Goal: Task Accomplishment & Management: Manage account settings

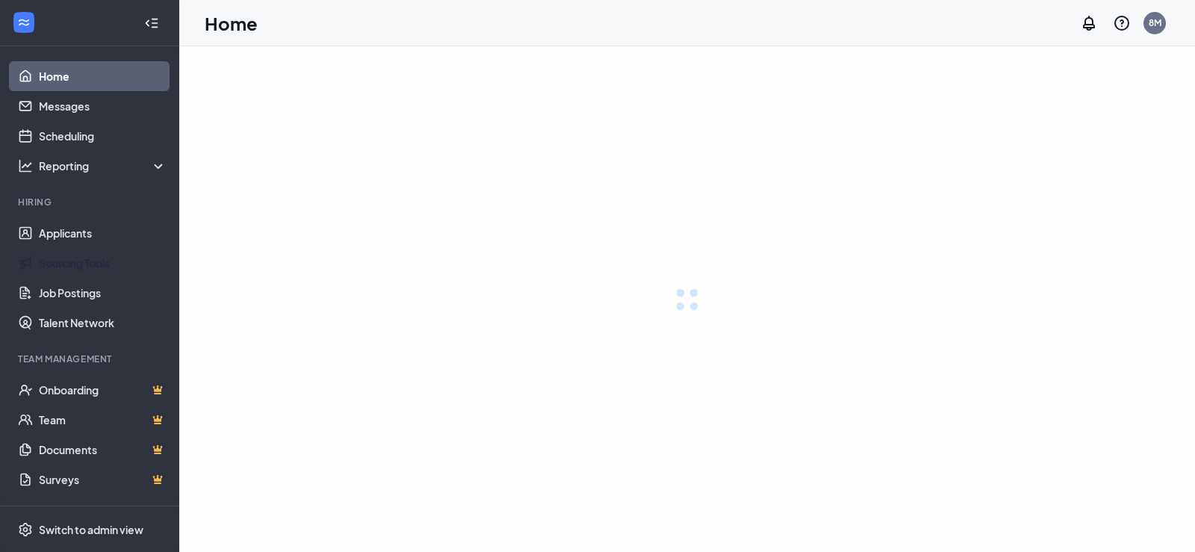
click at [69, 234] on link "Applicants" at bounding box center [103, 233] width 128 height 30
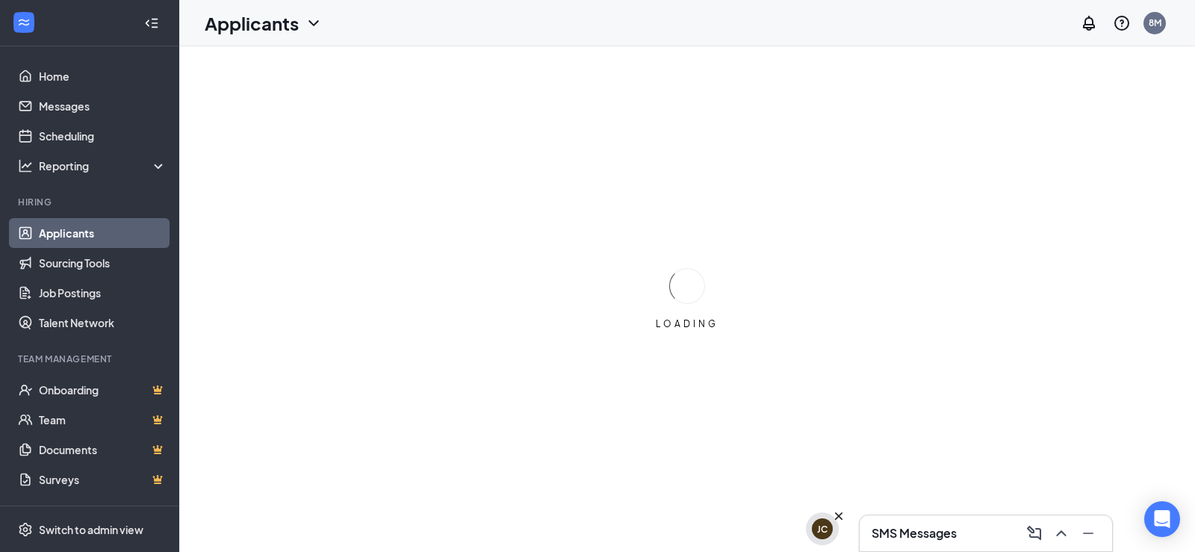
click at [819, 545] on div "JC" at bounding box center [822, 528] width 33 height 33
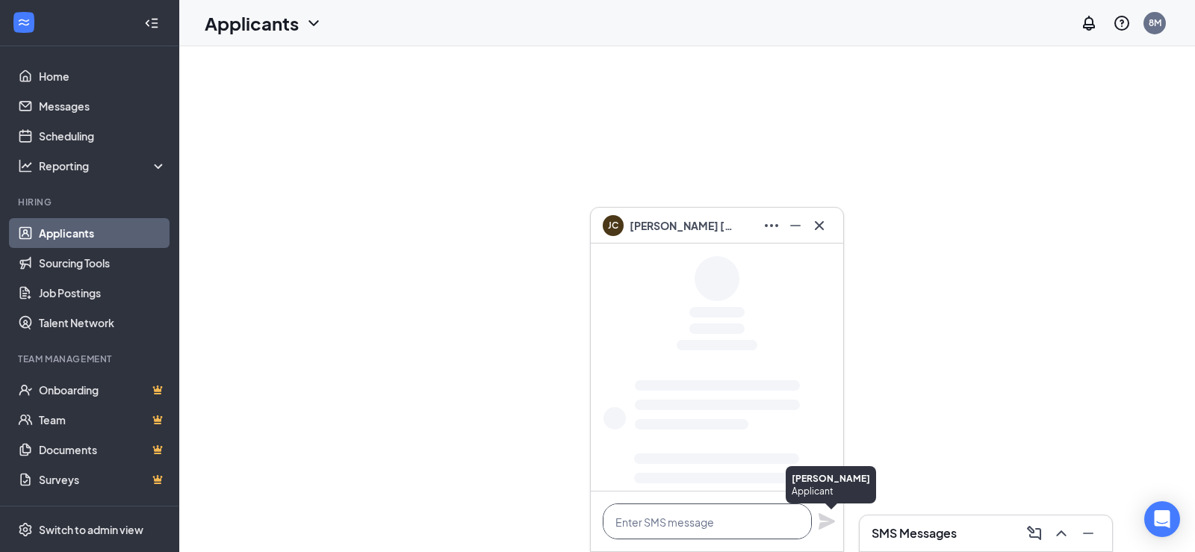
click at [812, 536] on div at bounding box center [707, 521] width 209 height 36
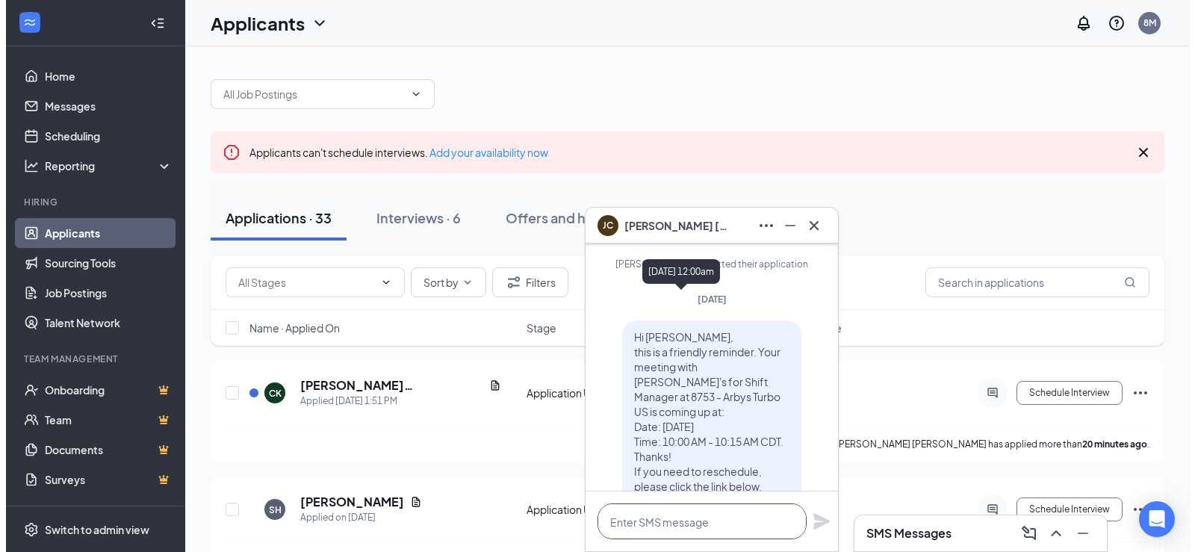
scroll to position [-1030, 0]
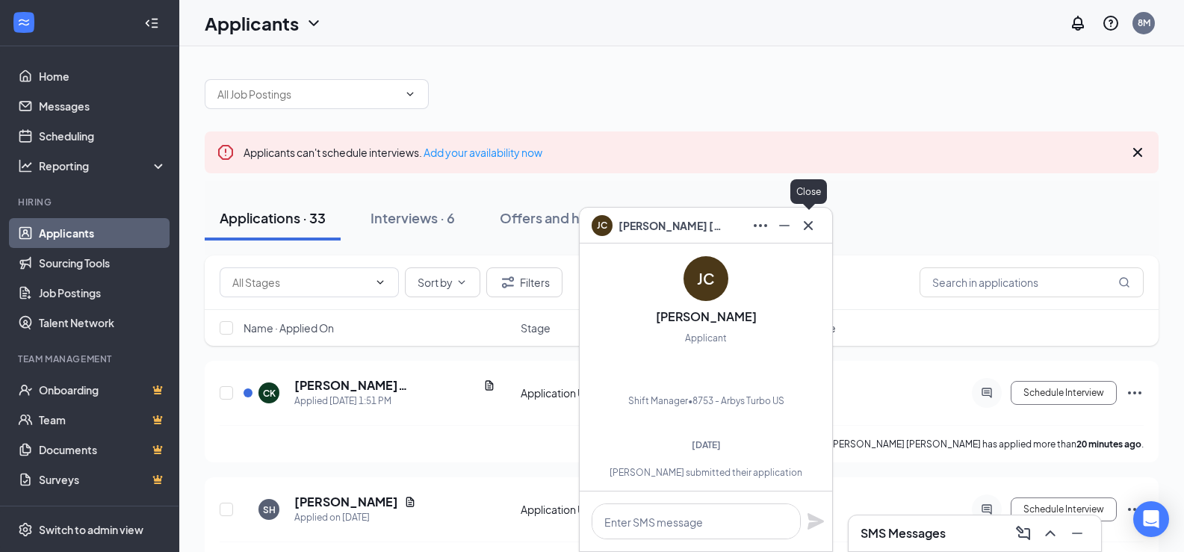
click at [805, 226] on icon "Cross" at bounding box center [808, 226] width 18 height 18
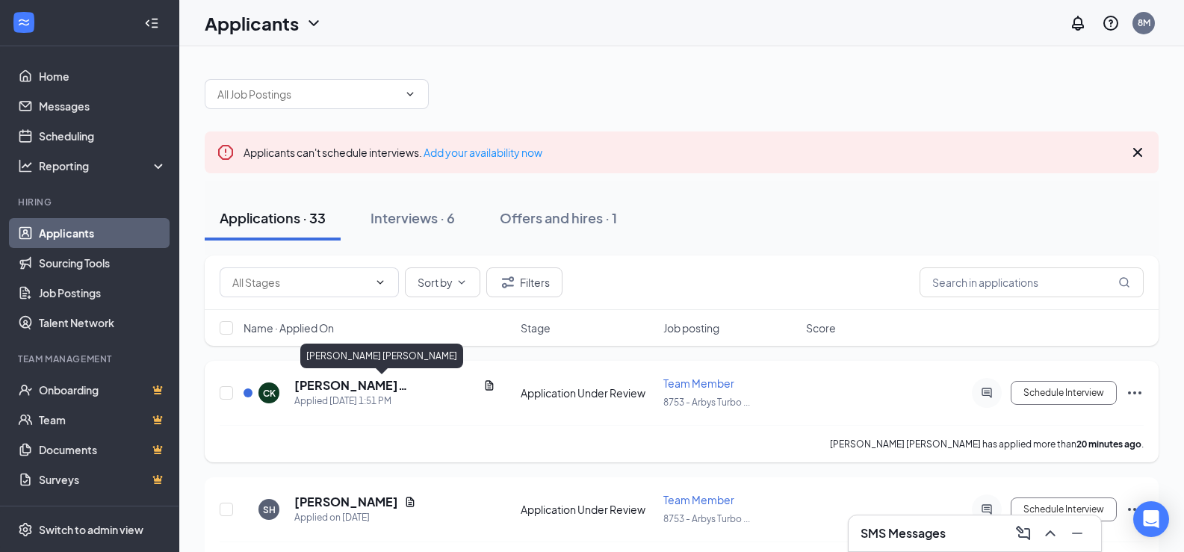
click at [338, 385] on h5 "[PERSON_NAME] [PERSON_NAME]" at bounding box center [385, 385] width 183 height 16
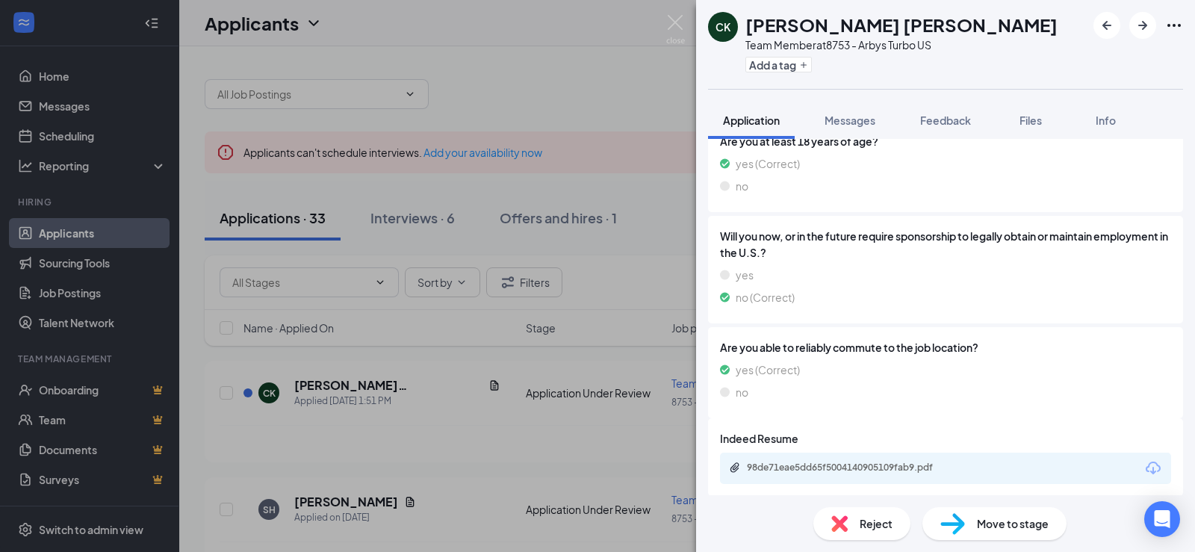
scroll to position [244, 0]
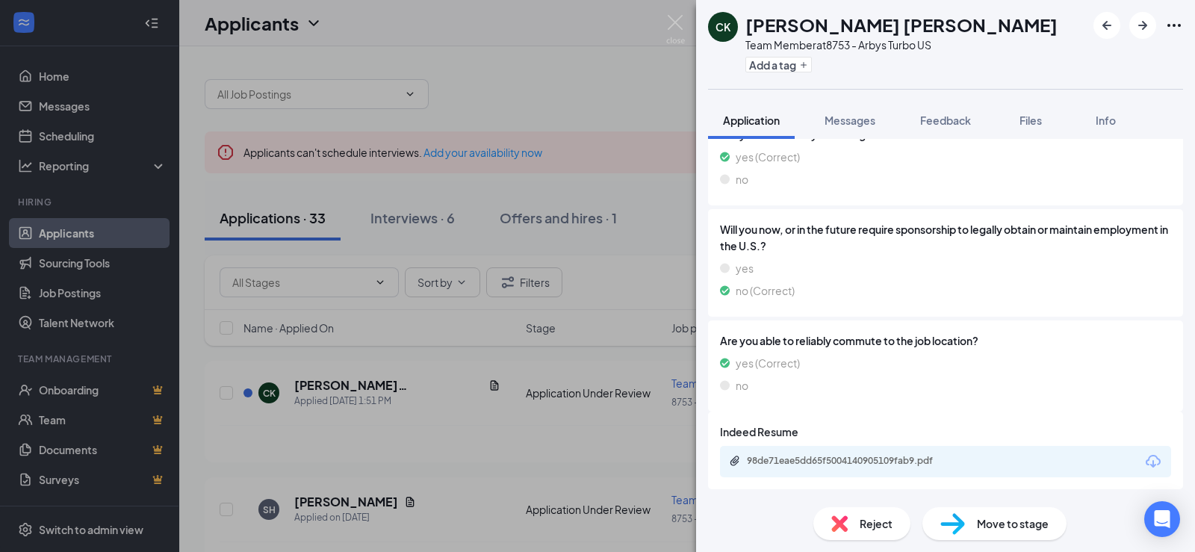
click at [1144, 460] on icon "Download" at bounding box center [1153, 462] width 18 height 18
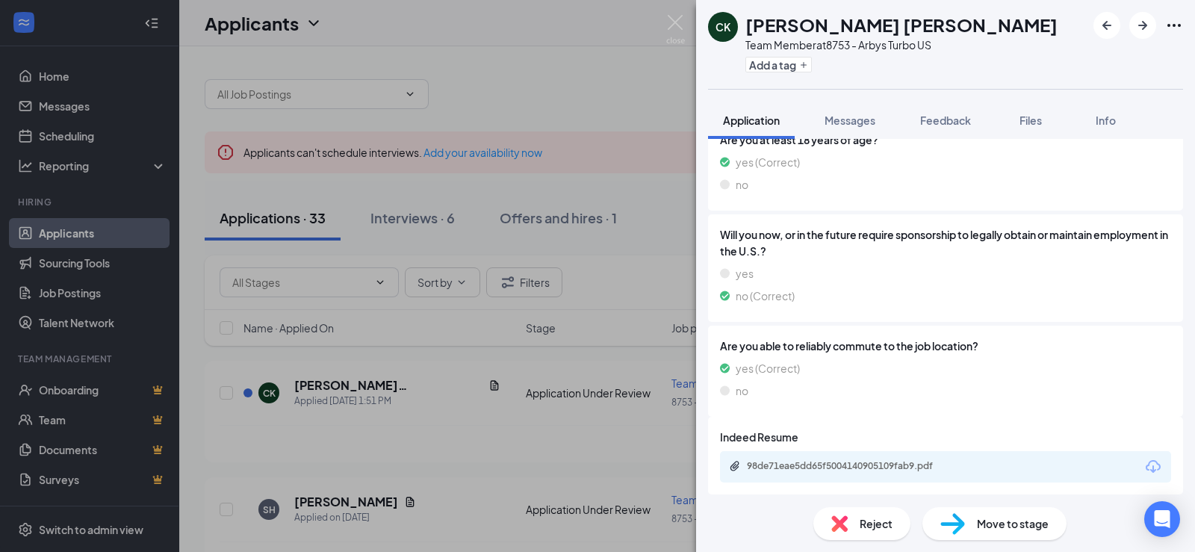
click at [530, 195] on div "[PERSON_NAME] Team Member at 8753 - Arbys Turbo US Add a tag Application Messag…" at bounding box center [597, 276] width 1195 height 552
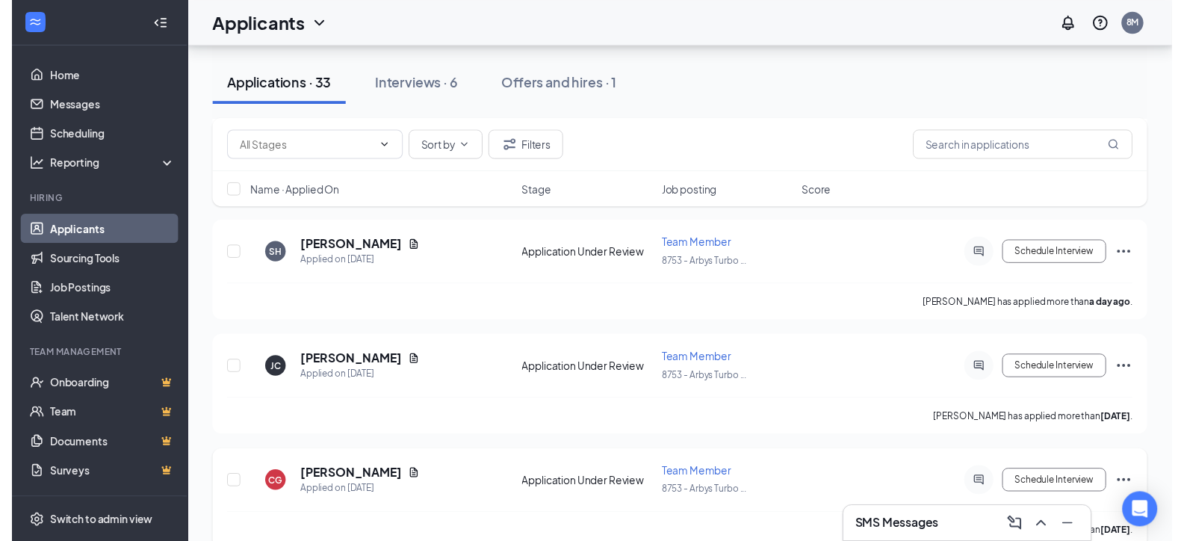
scroll to position [299, 0]
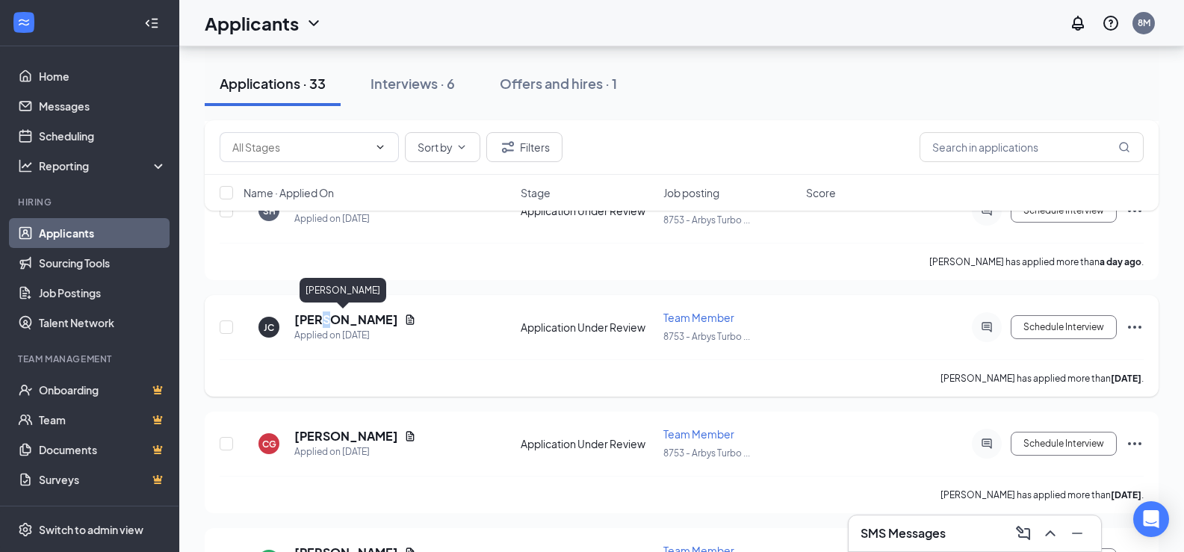
click at [324, 323] on h5 "[PERSON_NAME]" at bounding box center [346, 319] width 104 height 16
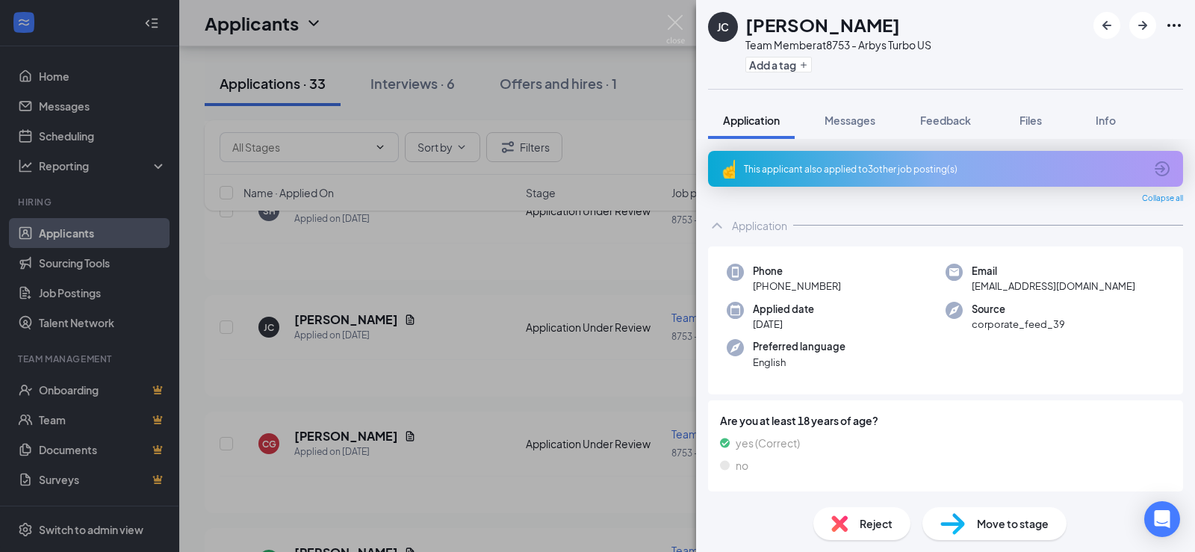
click at [1107, 164] on div "This applicant also applied to 3 other job posting(s)" at bounding box center [944, 169] width 400 height 13
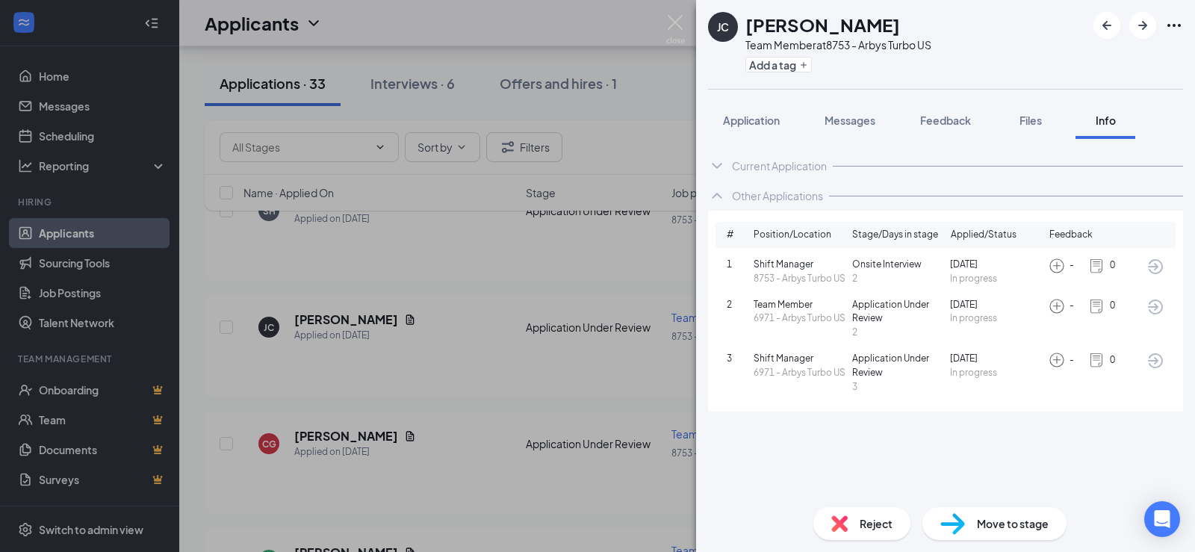
click at [524, 372] on div "[PERSON_NAME] Team Member at 8753 - Arbys Turbo US Add a tag Application Messag…" at bounding box center [597, 276] width 1195 height 552
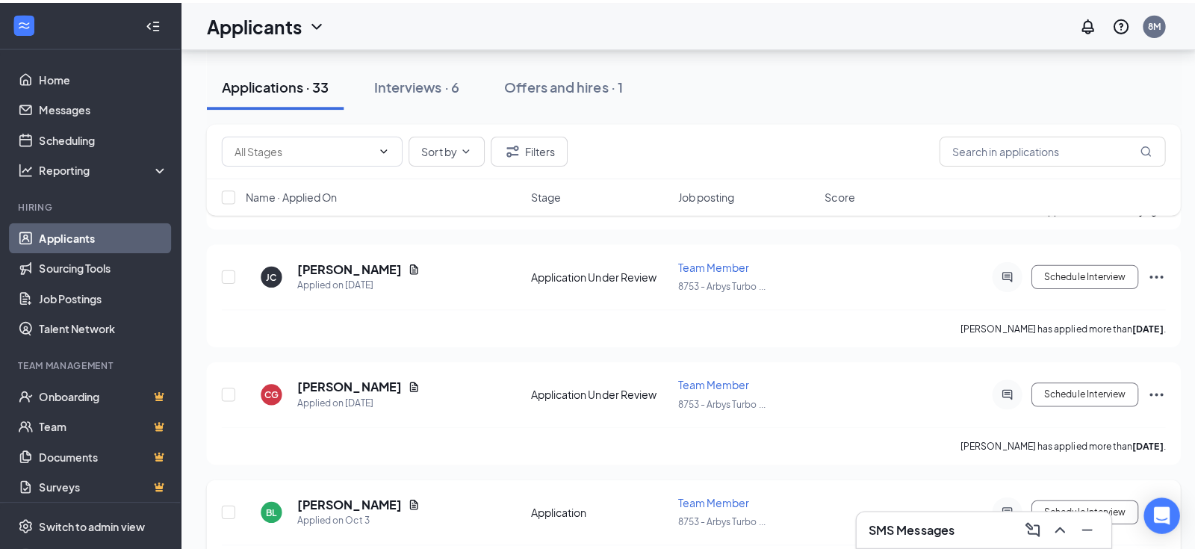
scroll to position [523, 0]
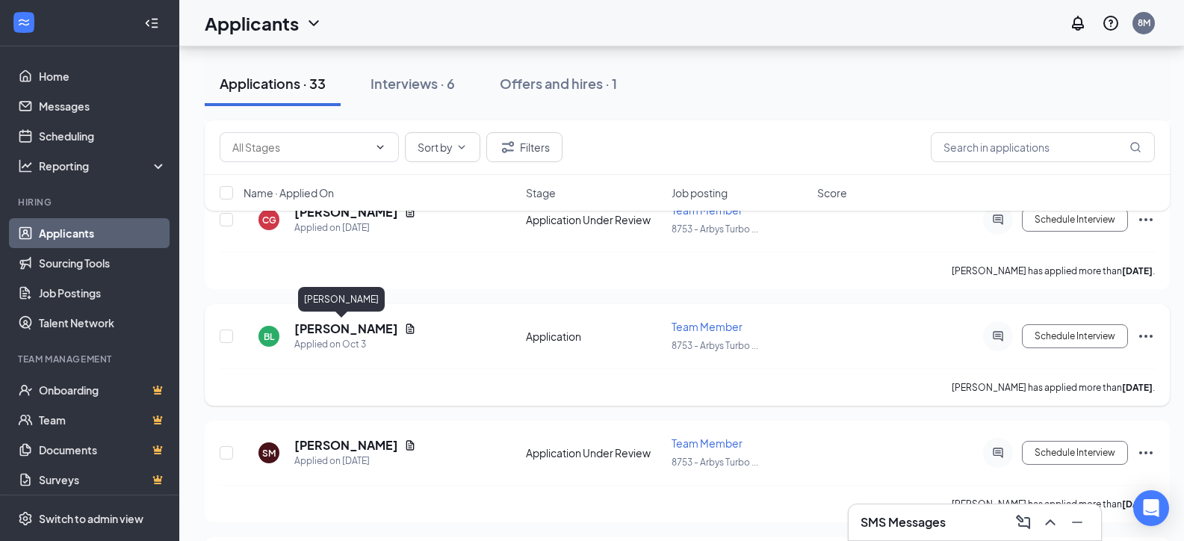
click at [321, 330] on h5 "[PERSON_NAME]" at bounding box center [346, 328] width 104 height 16
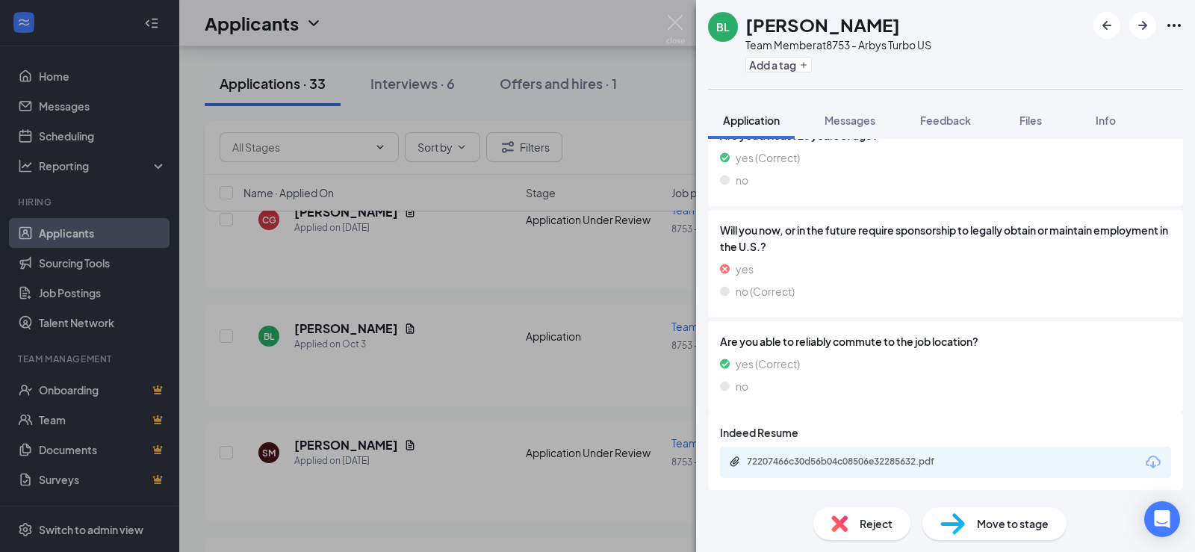
scroll to position [244, 0]
click at [1144, 459] on icon "Download" at bounding box center [1153, 462] width 18 height 18
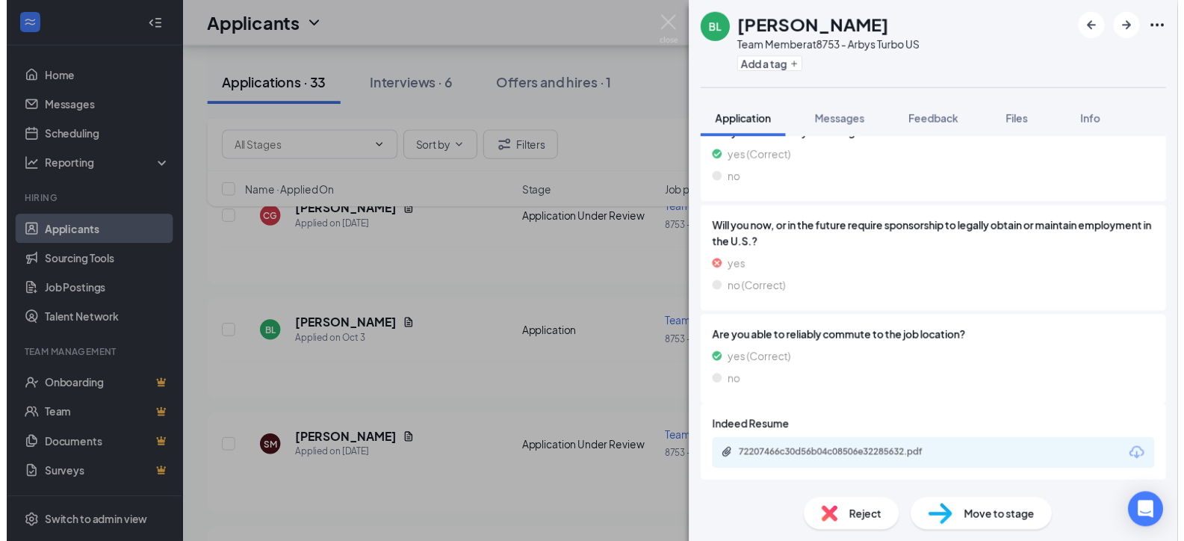
scroll to position [239, 0]
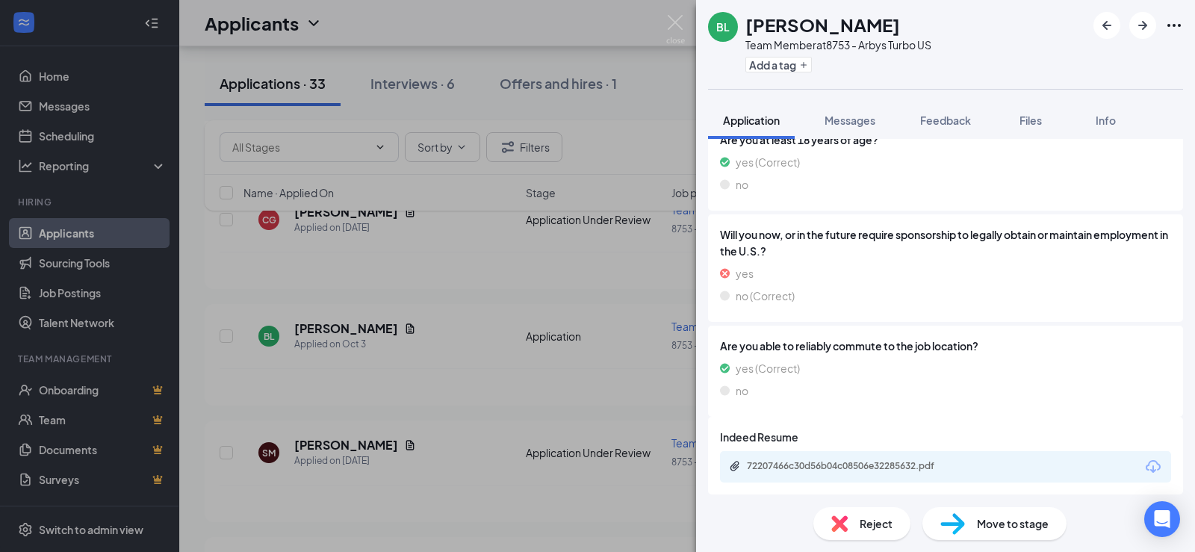
click at [459, 300] on div "[PERSON_NAME] Team Member at 8753 - Arbys Turbo US Add a tag Application Messag…" at bounding box center [597, 276] width 1195 height 552
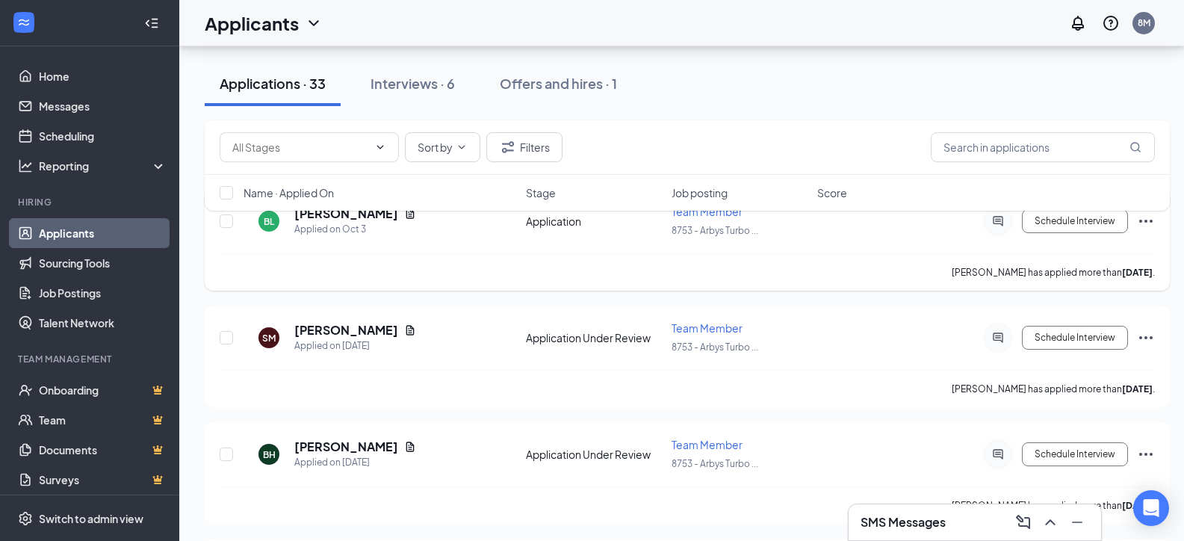
scroll to position [672, 0]
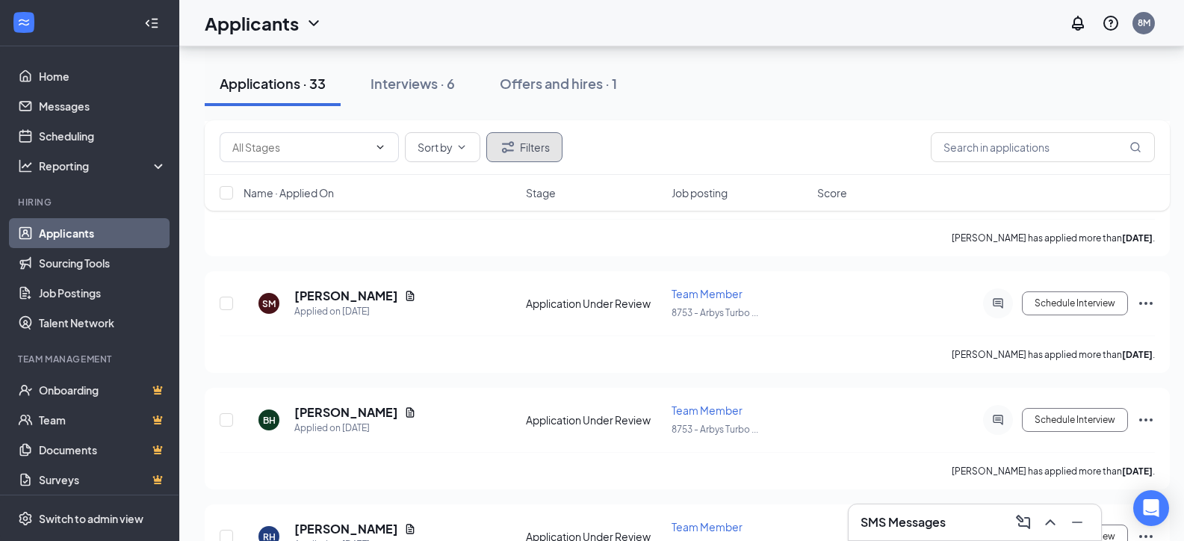
click at [534, 151] on button "Filters" at bounding box center [524, 147] width 76 height 30
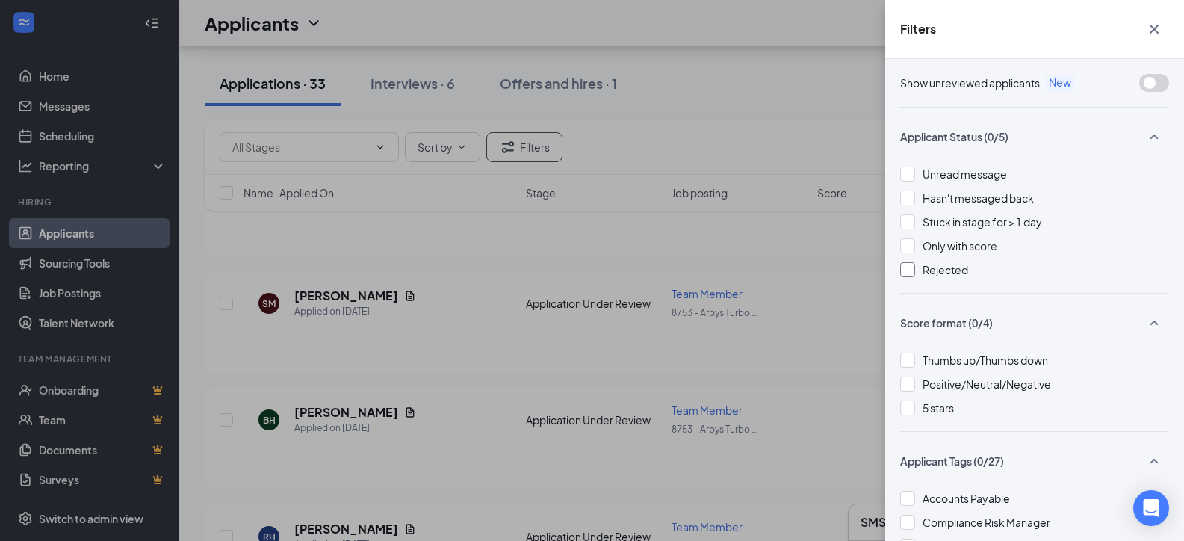
click at [917, 270] on div "Rejected" at bounding box center [1034, 269] width 269 height 16
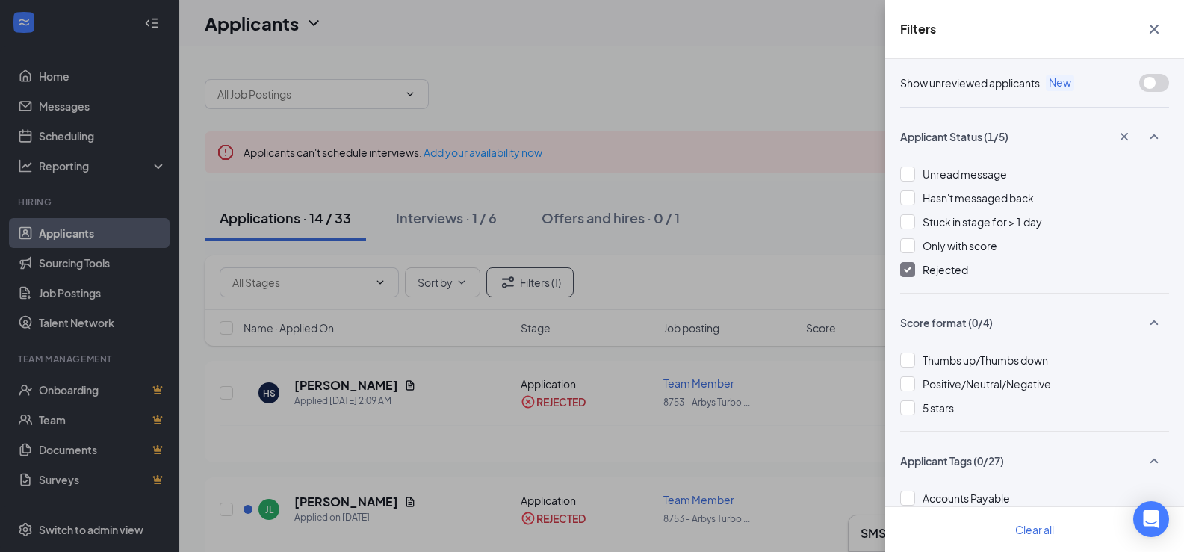
click at [620, 418] on div "Filters Show unreviewed applicants New Applicant Status (1/5) Unread message Ha…" at bounding box center [592, 276] width 1184 height 552
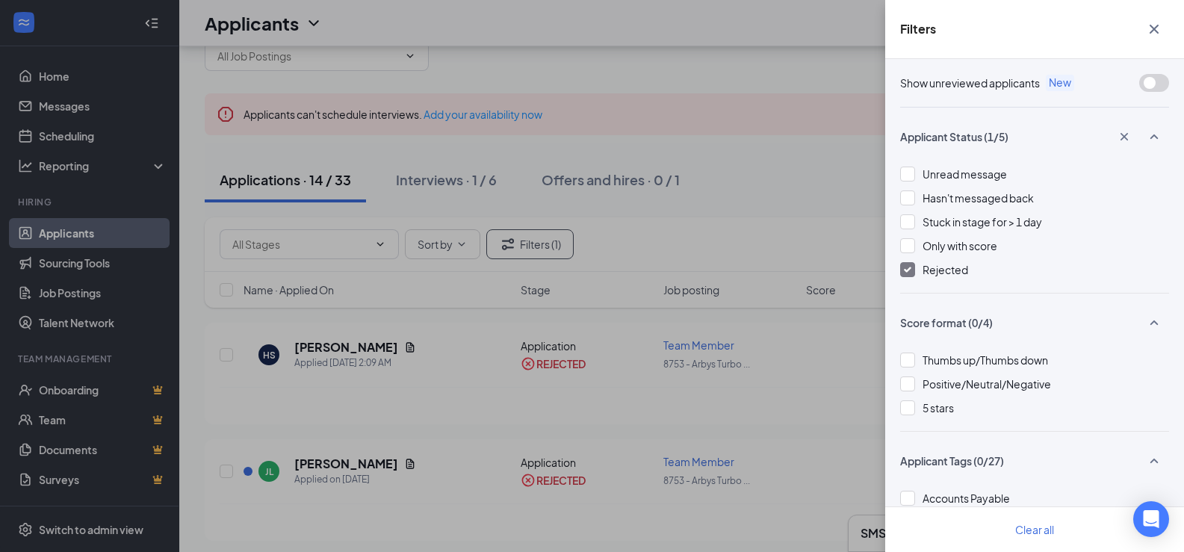
scroll to position [75, 0]
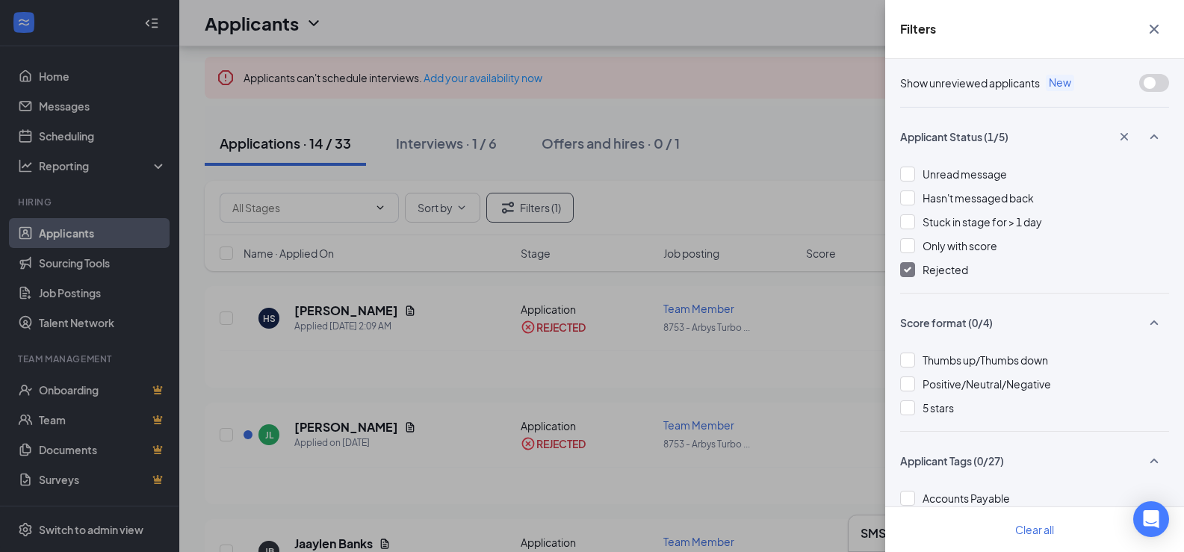
click at [1150, 25] on icon "Cross" at bounding box center [1154, 29] width 9 height 9
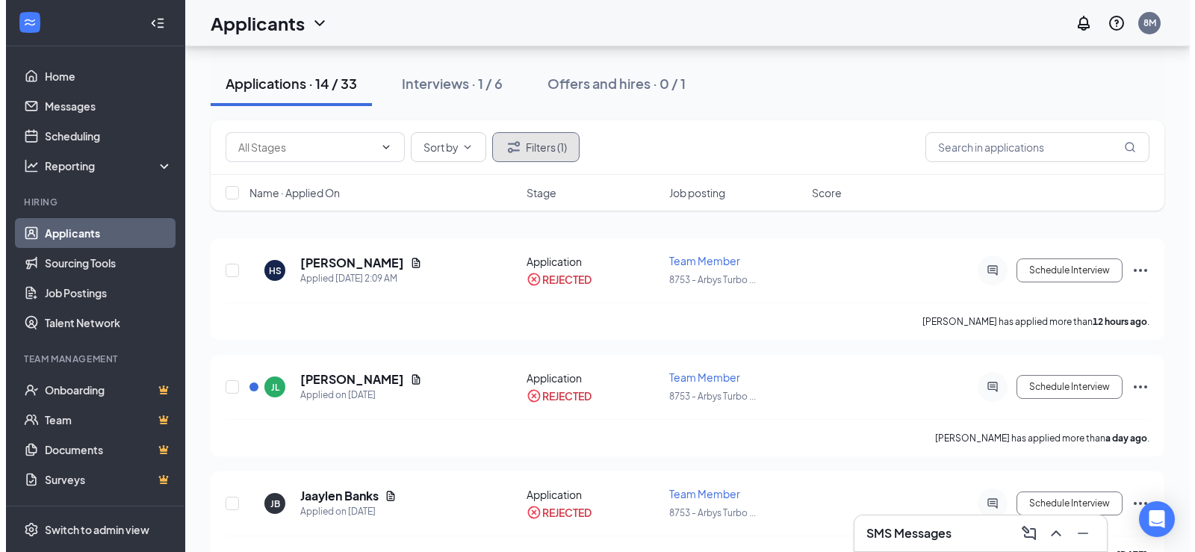
scroll to position [149, 0]
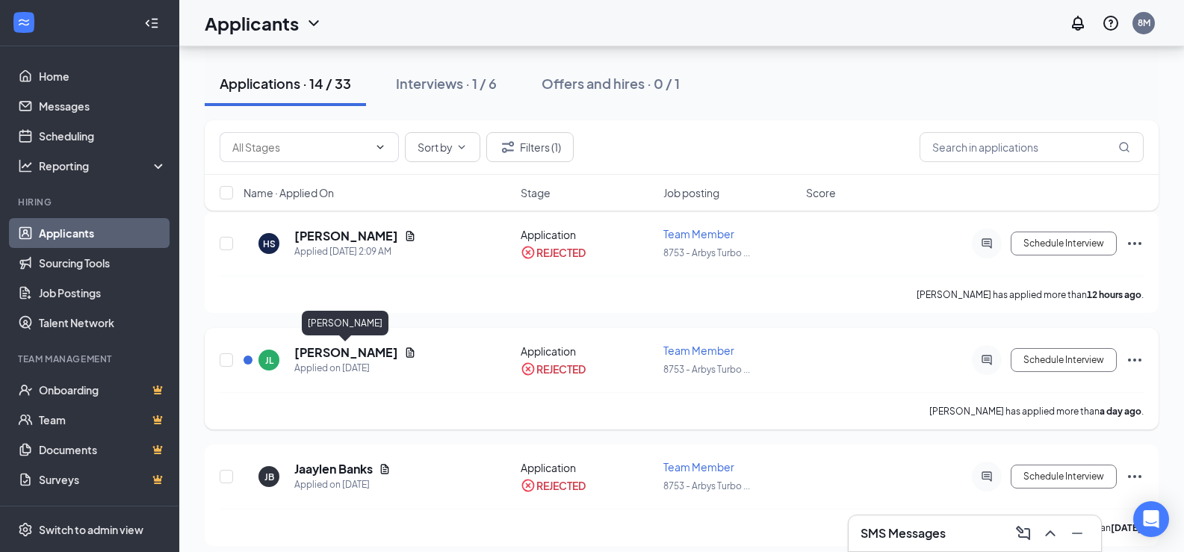
click at [368, 350] on h5 "[PERSON_NAME]" at bounding box center [346, 352] width 104 height 16
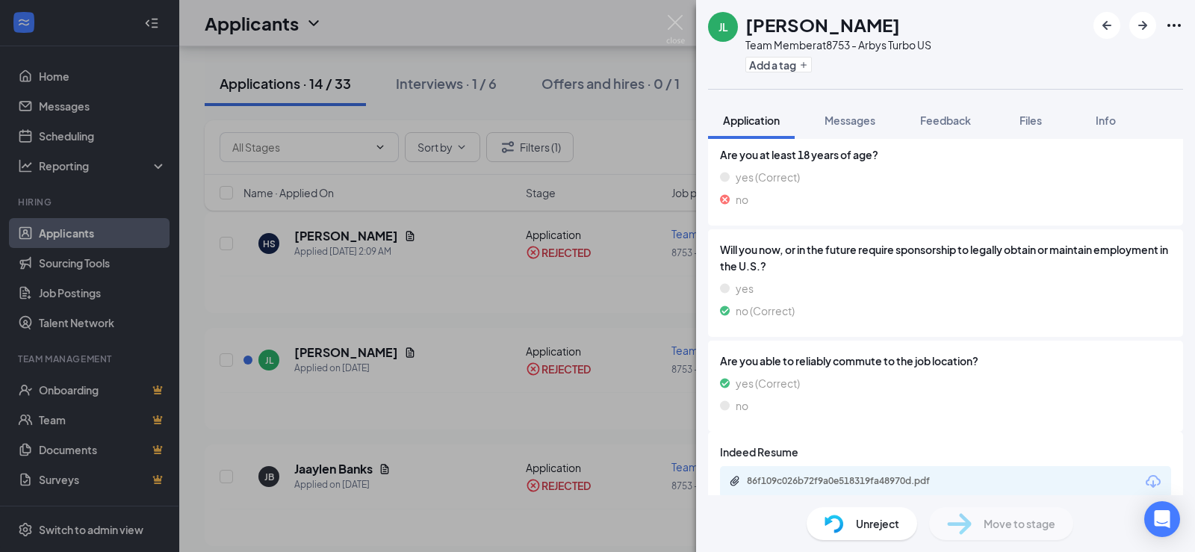
scroll to position [244, 0]
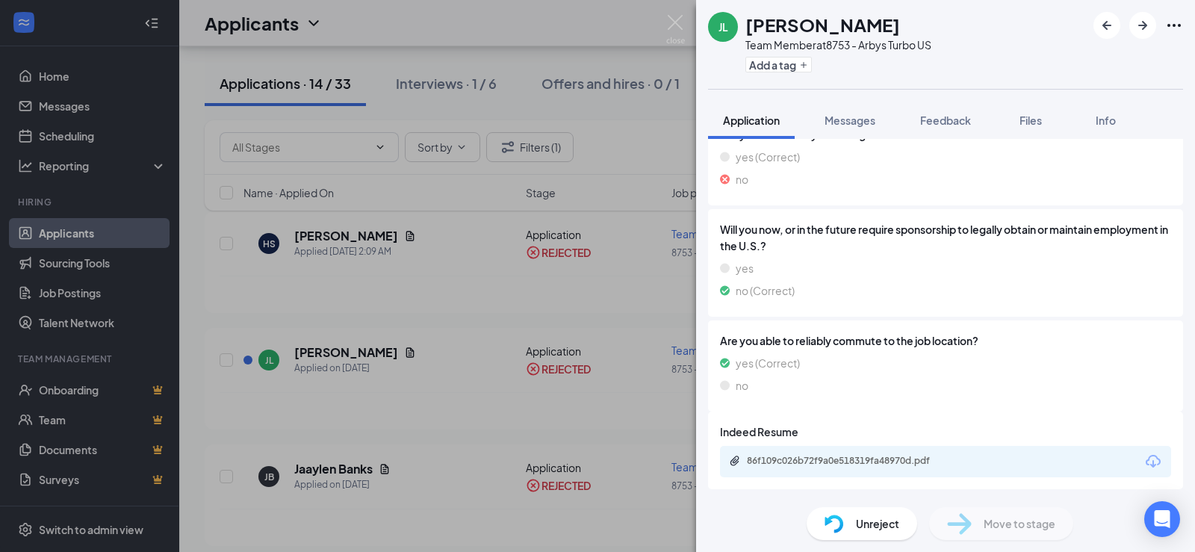
click at [1146, 456] on icon "Download" at bounding box center [1153, 461] width 15 height 13
click at [432, 338] on div "[PERSON_NAME] Team Member at 8753 - Arbys Turbo US Add a tag Application Messag…" at bounding box center [597, 276] width 1195 height 552
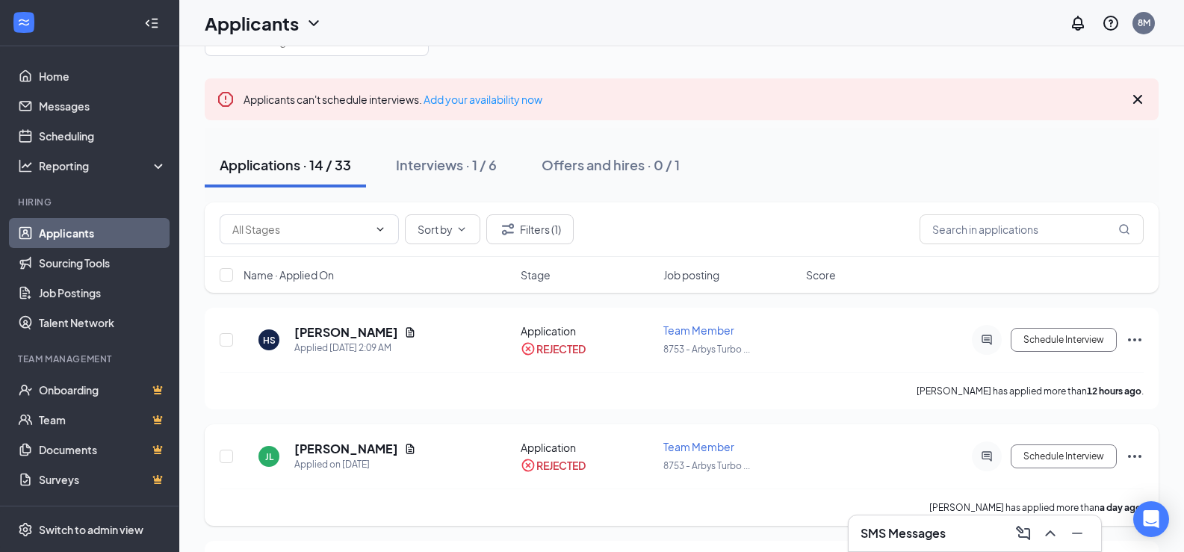
scroll to position [17, 0]
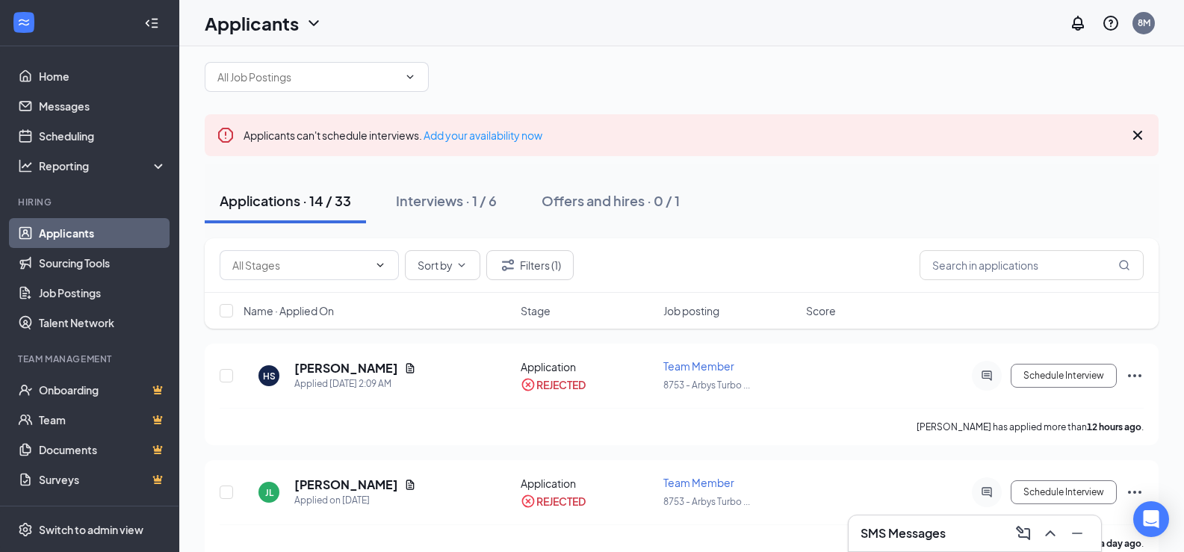
click at [327, 201] on div "Applications · 14 / 33" at bounding box center [285, 200] width 131 height 19
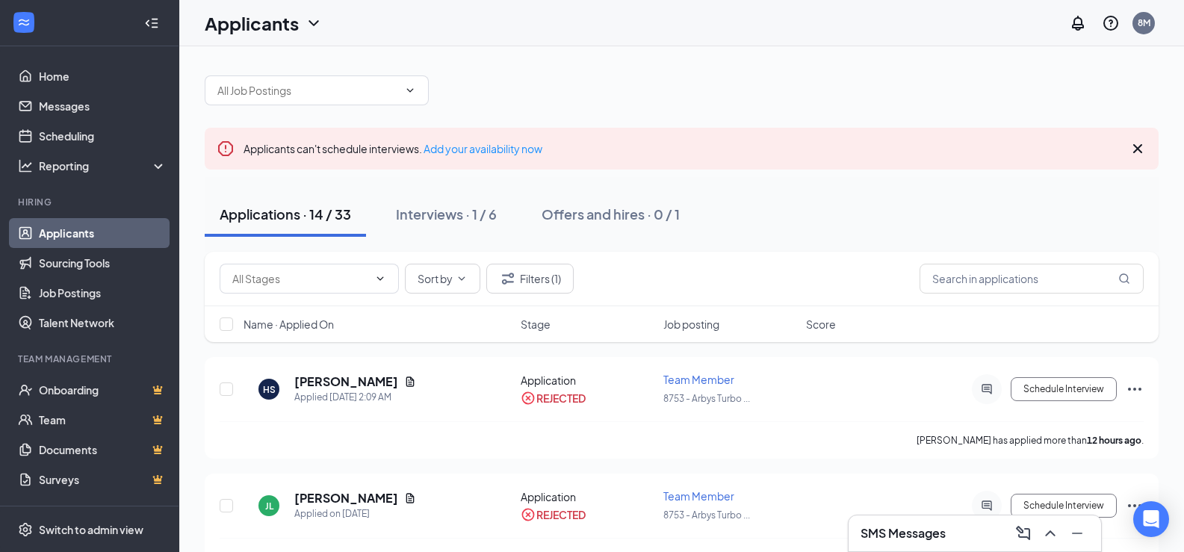
scroll to position [0, 0]
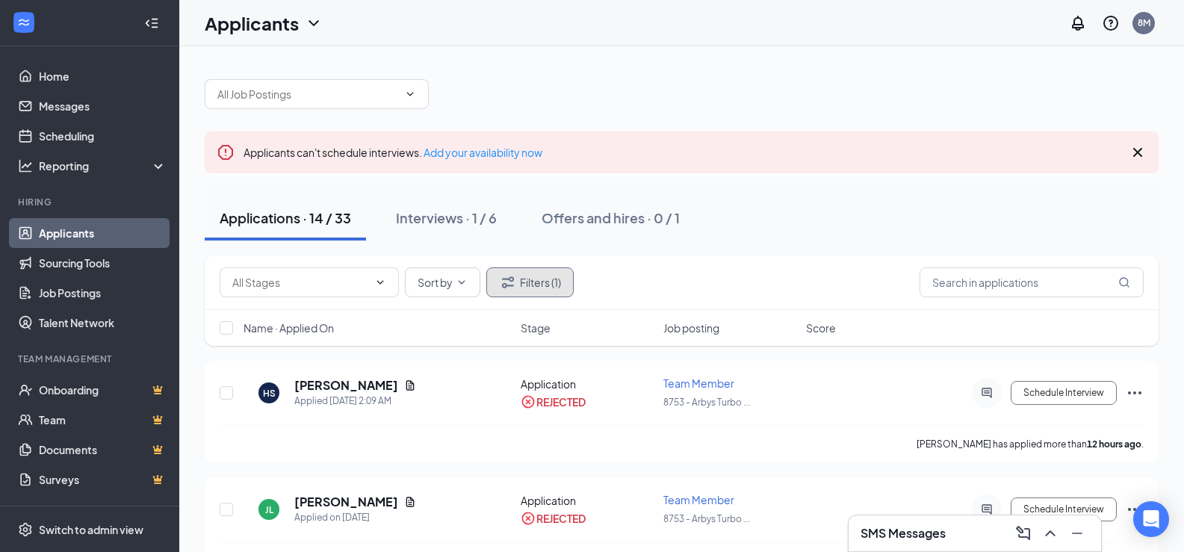
click at [539, 286] on button "Filters (1)" at bounding box center [529, 282] width 87 height 30
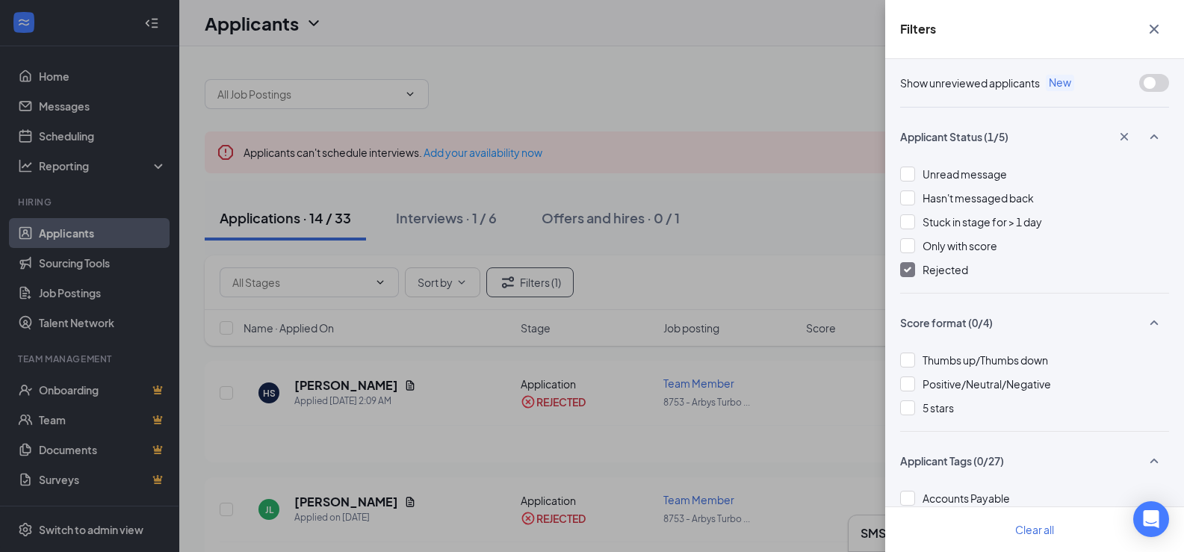
click at [913, 271] on div at bounding box center [907, 269] width 15 height 15
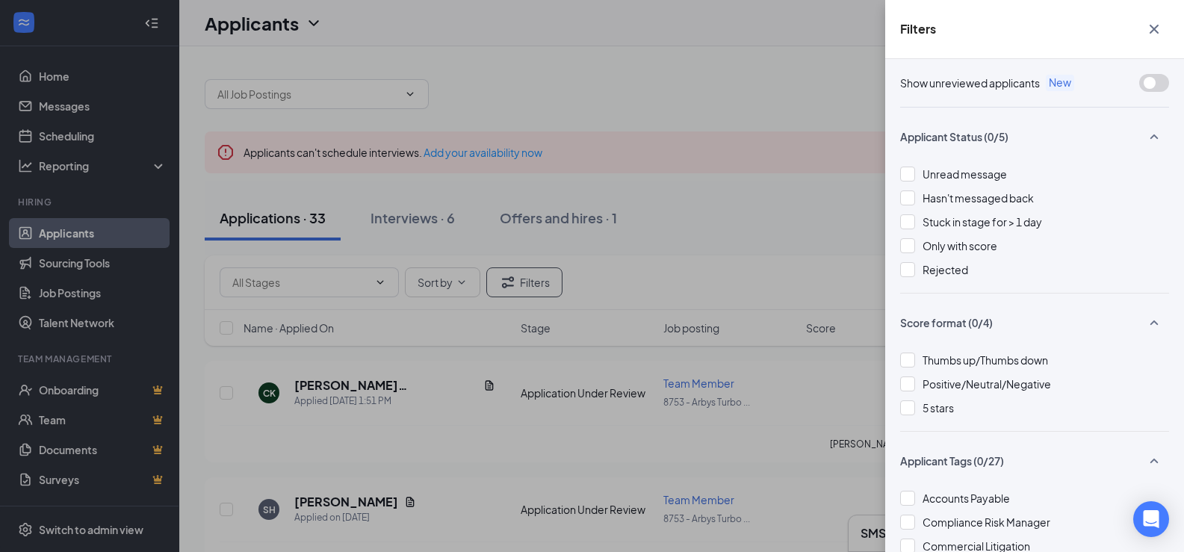
click at [777, 211] on div "Filters Show unreviewed applicants New Applicant Status (0/5) Unread message Ha…" at bounding box center [592, 276] width 1184 height 552
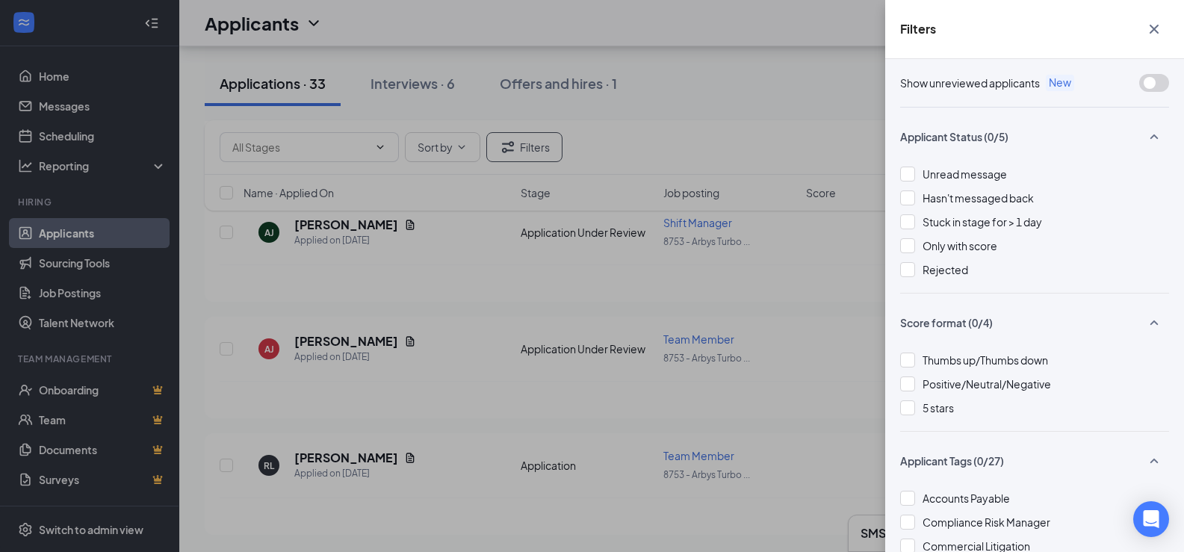
scroll to position [3657, 0]
click at [778, 236] on div "Filters Show unreviewed applicants New Applicant Status (0/5) Unread message Ha…" at bounding box center [592, 276] width 1184 height 552
